Goal: Information Seeking & Learning: Learn about a topic

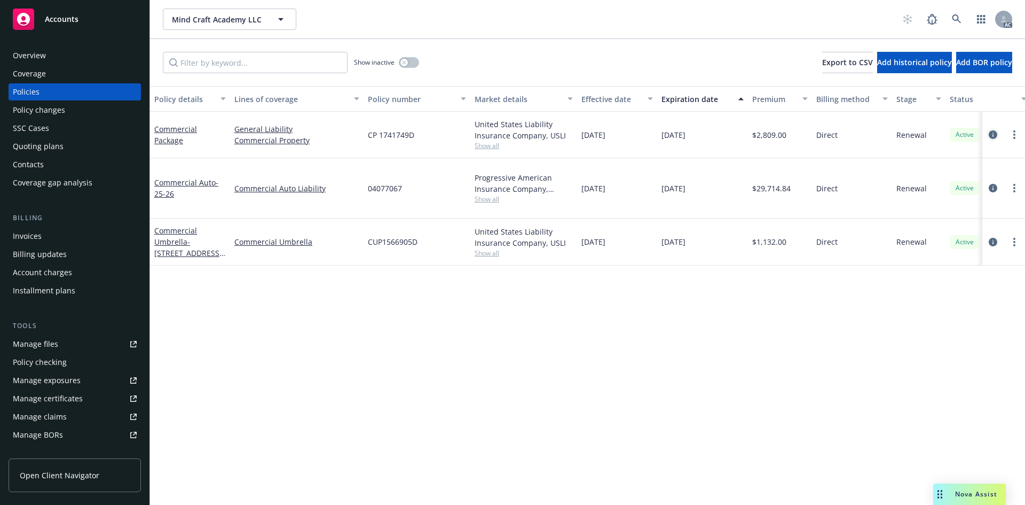
click at [991, 134] on icon "circleInformation" at bounding box center [993, 134] width 9 height 9
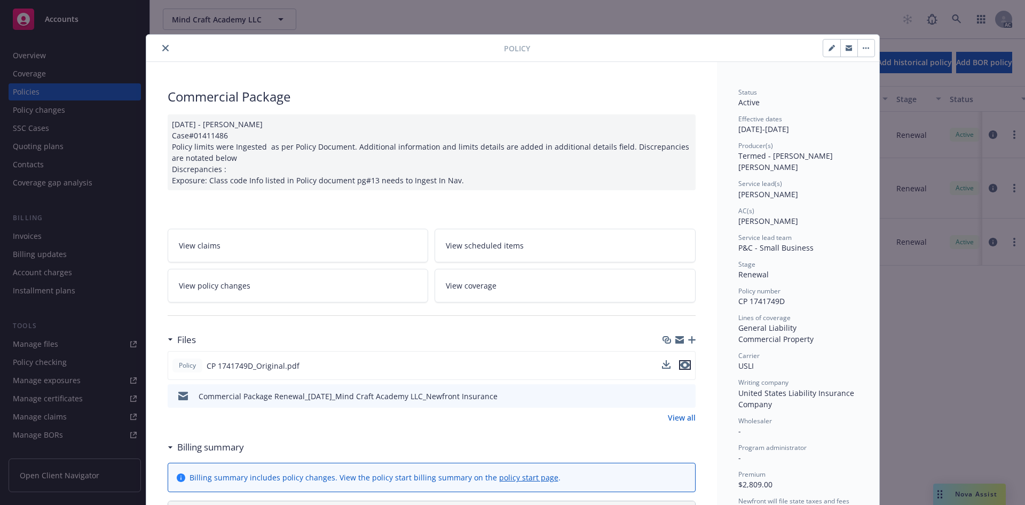
click at [680, 366] on icon "preview file" at bounding box center [685, 364] width 10 height 7
click at [163, 48] on icon "close" at bounding box center [165, 48] width 6 height 6
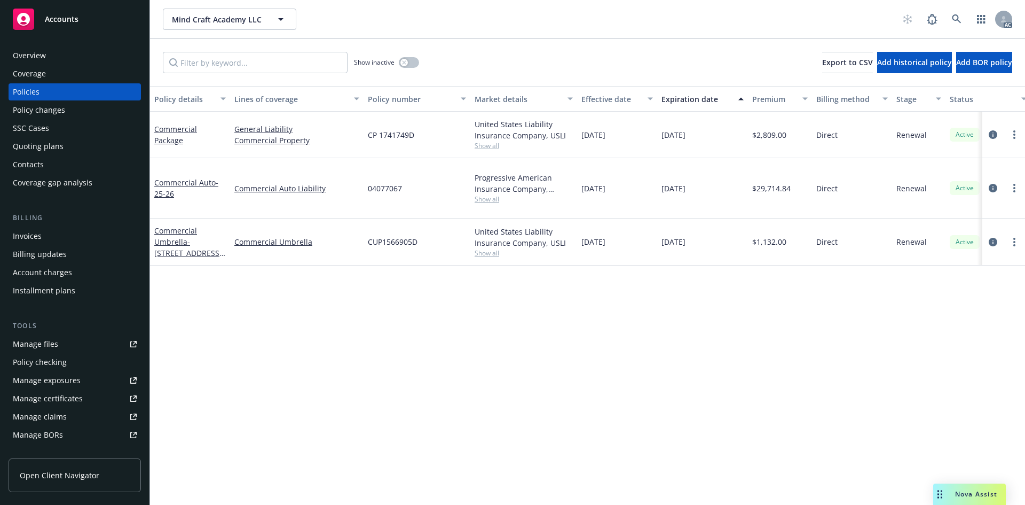
click at [48, 105] on div "Policy changes" at bounding box center [39, 109] width 52 height 17
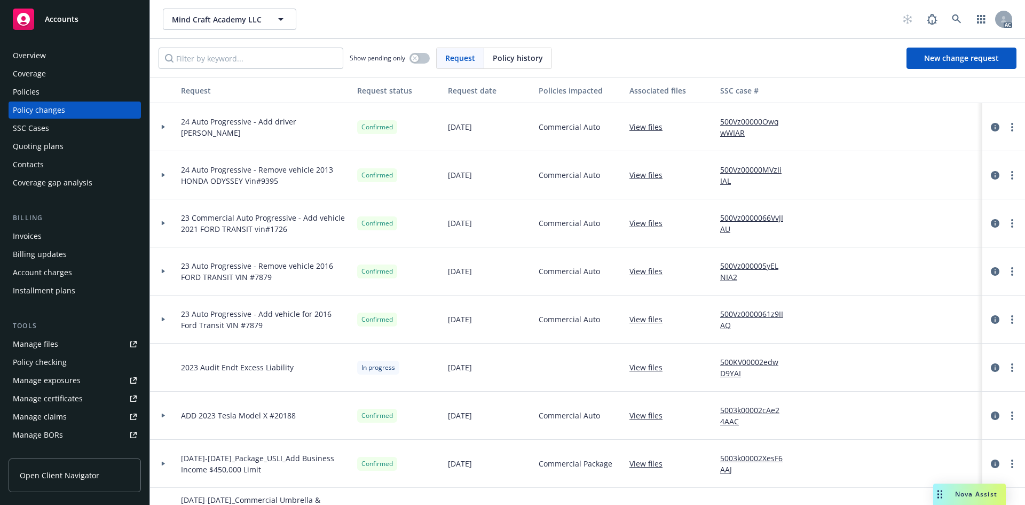
scroll to position [107, 0]
